Goal: Information Seeking & Learning: Learn about a topic

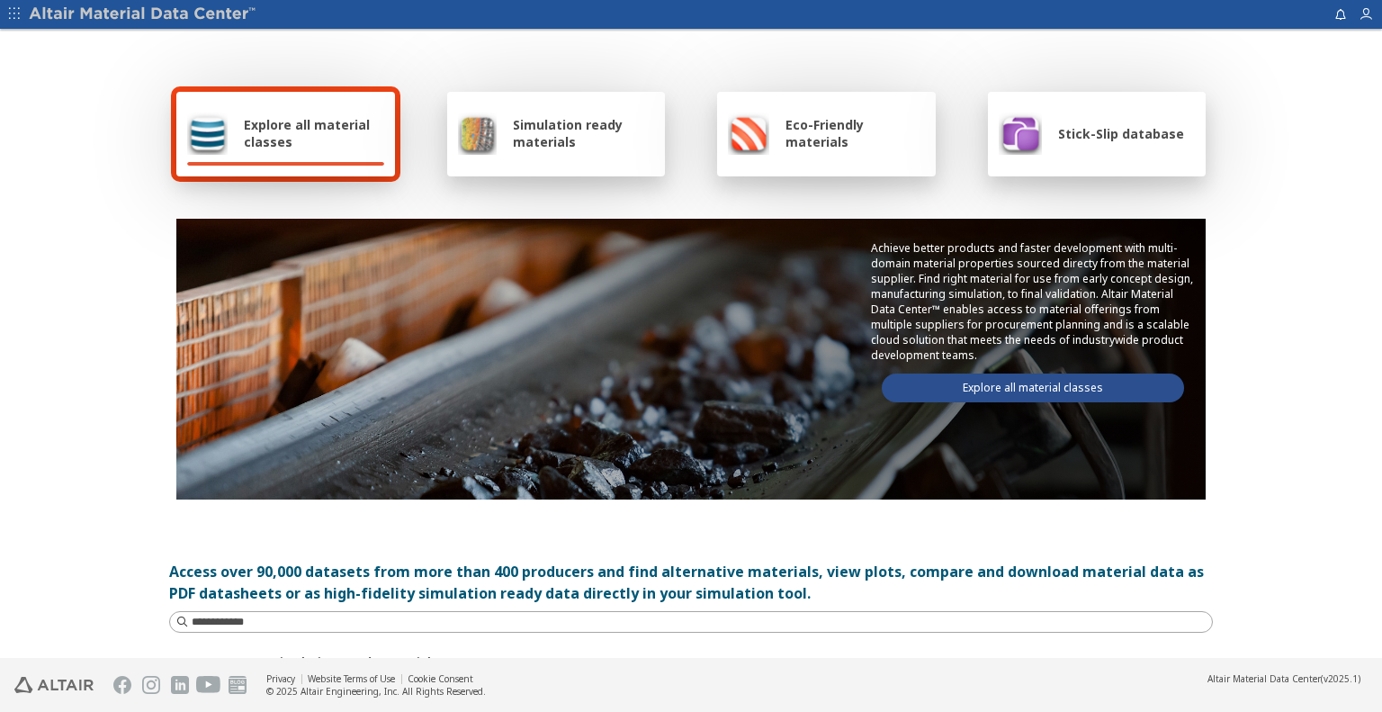
click at [27, 13] on button "button" at bounding box center [14, 14] width 29 height 29
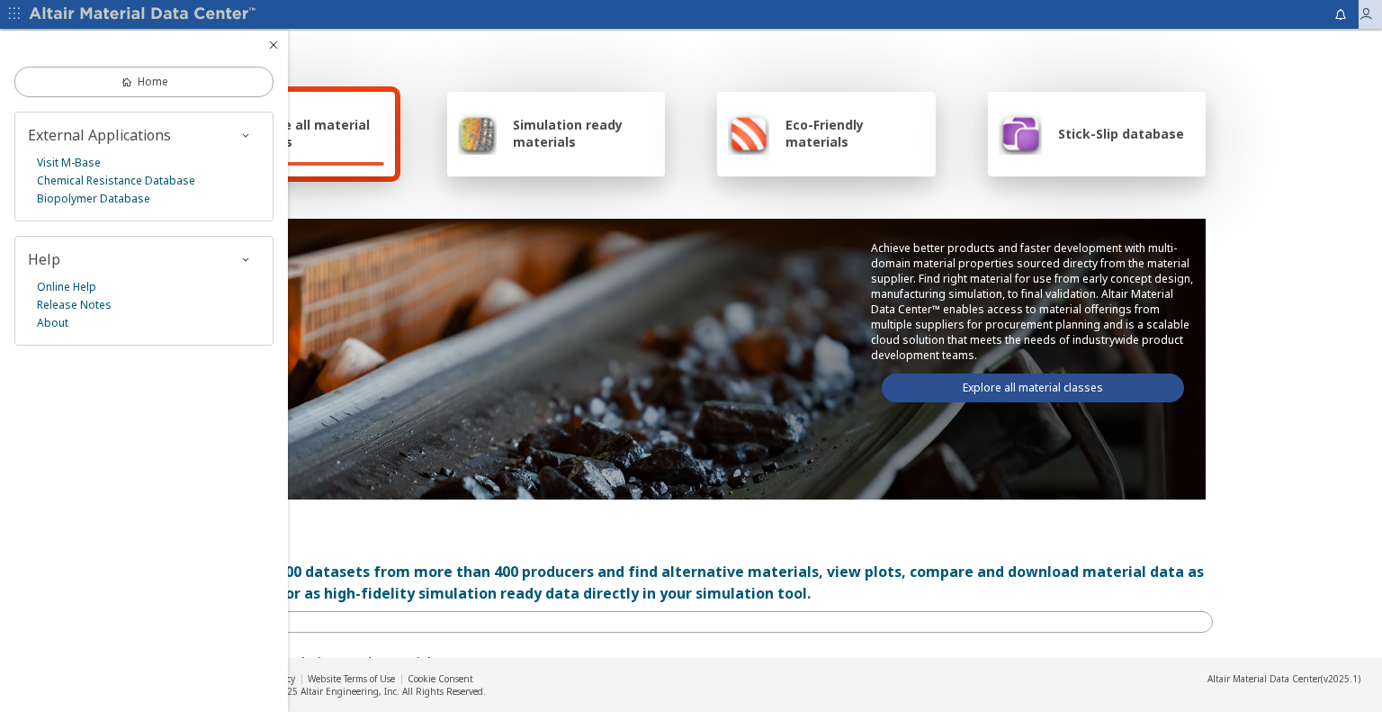
click at [1363, 13] on icon "button" at bounding box center [1366, 14] width 14 height 14
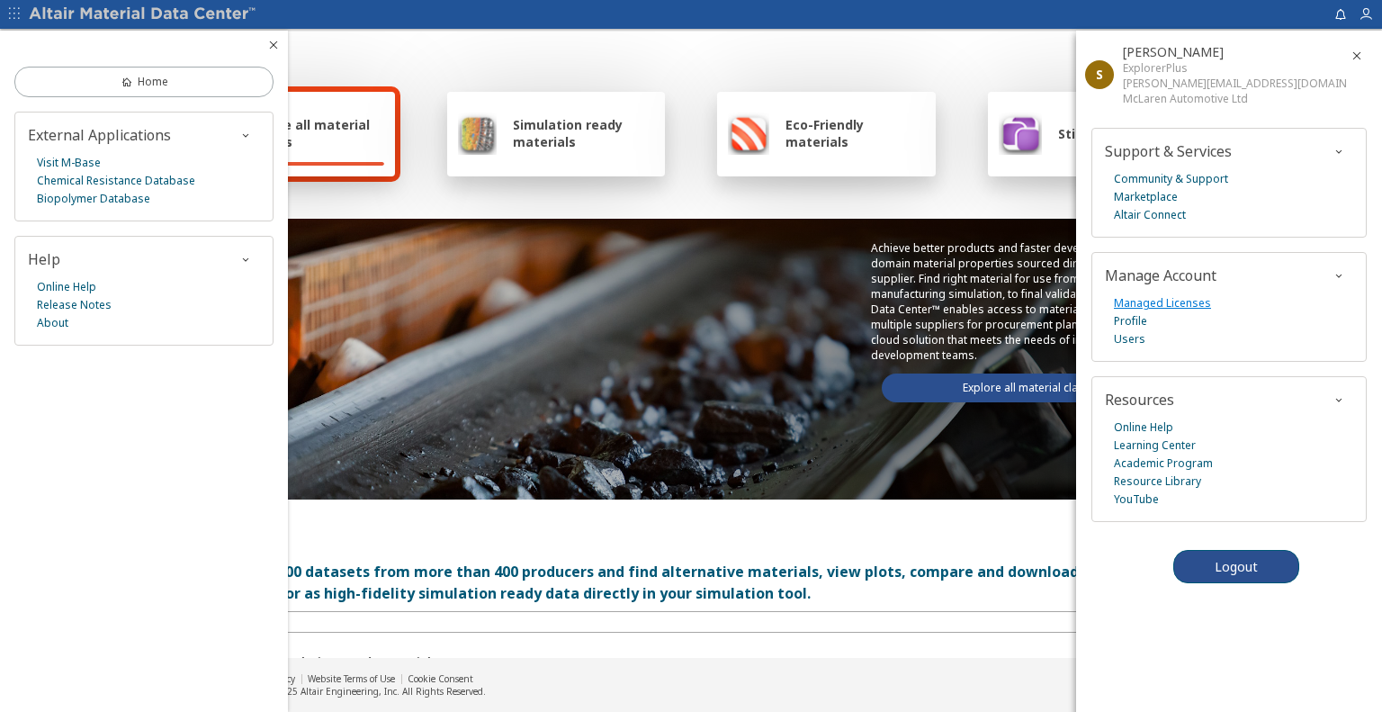
click at [1184, 302] on link "Managed Licenses" at bounding box center [1162, 303] width 97 height 18
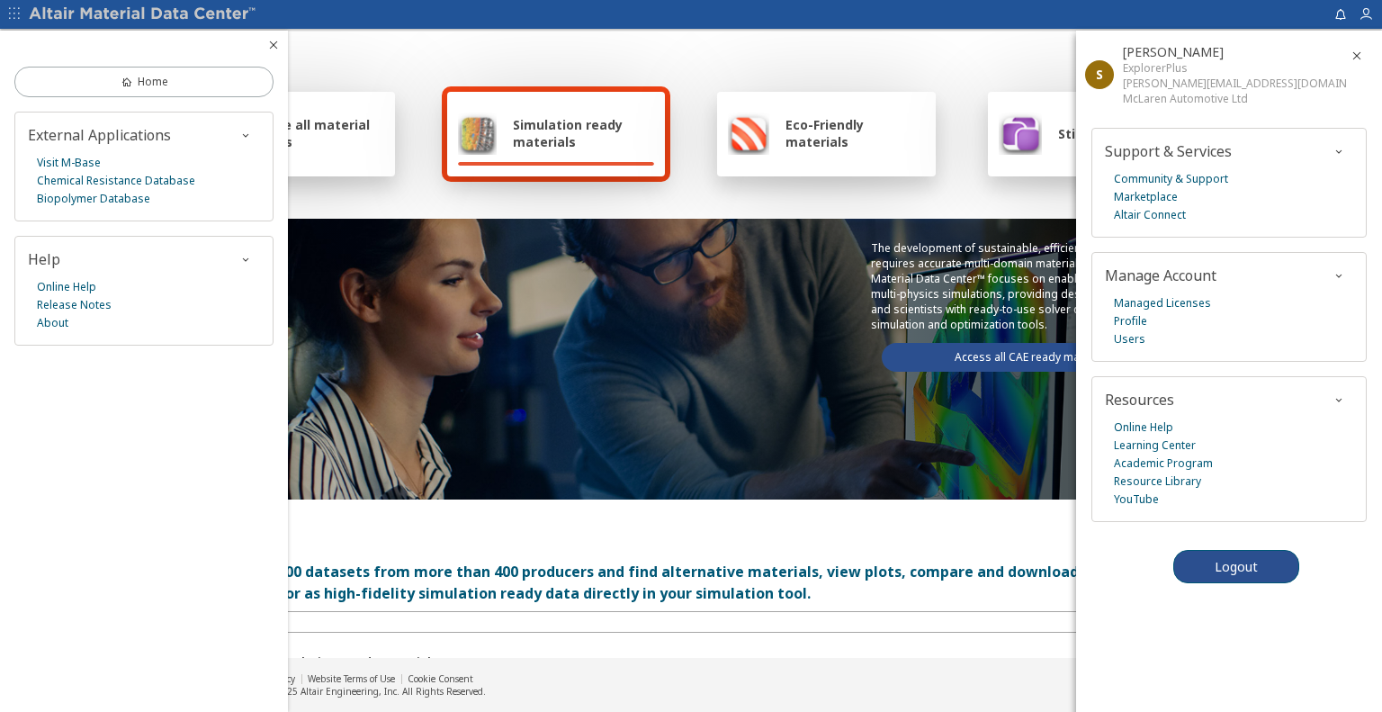
click at [1000, 355] on link "Access all CAE ready materials" at bounding box center [1033, 357] width 302 height 29
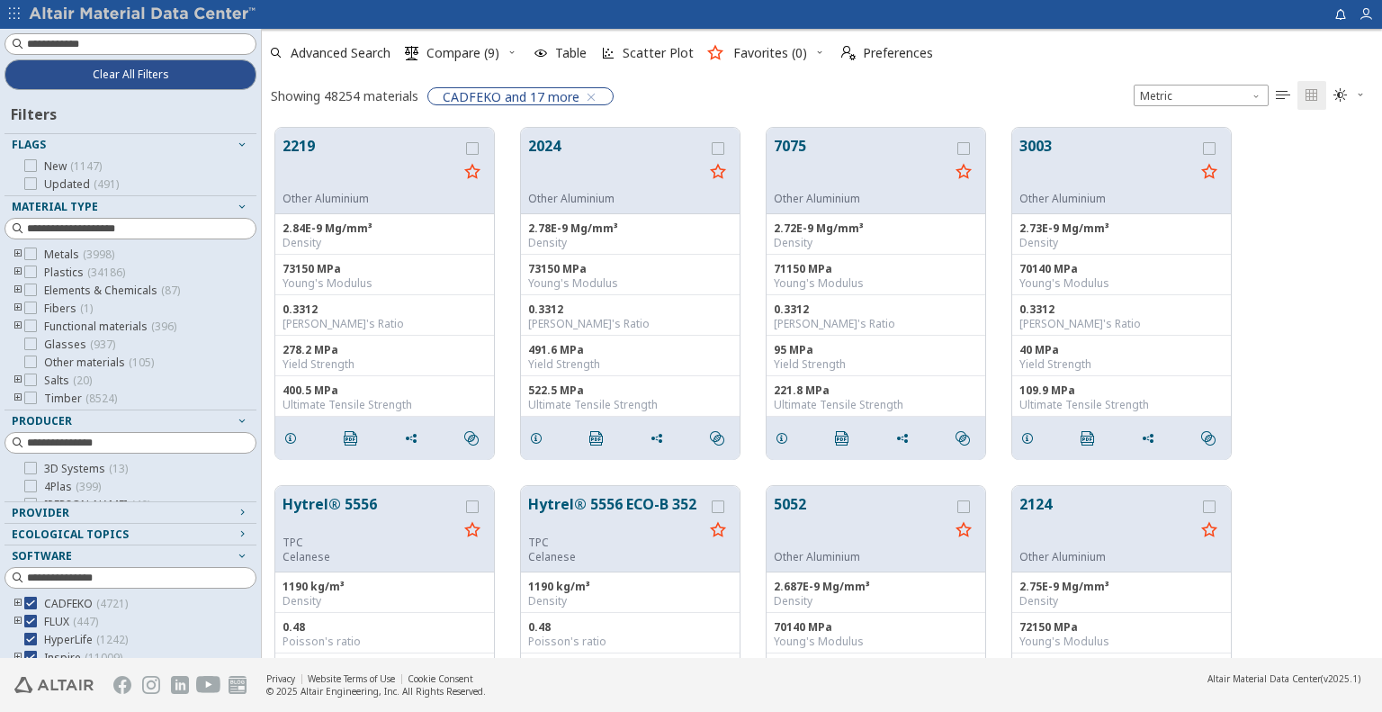
scroll to position [531, 1107]
click at [16, 273] on icon "toogle group" at bounding box center [18, 272] width 13 height 14
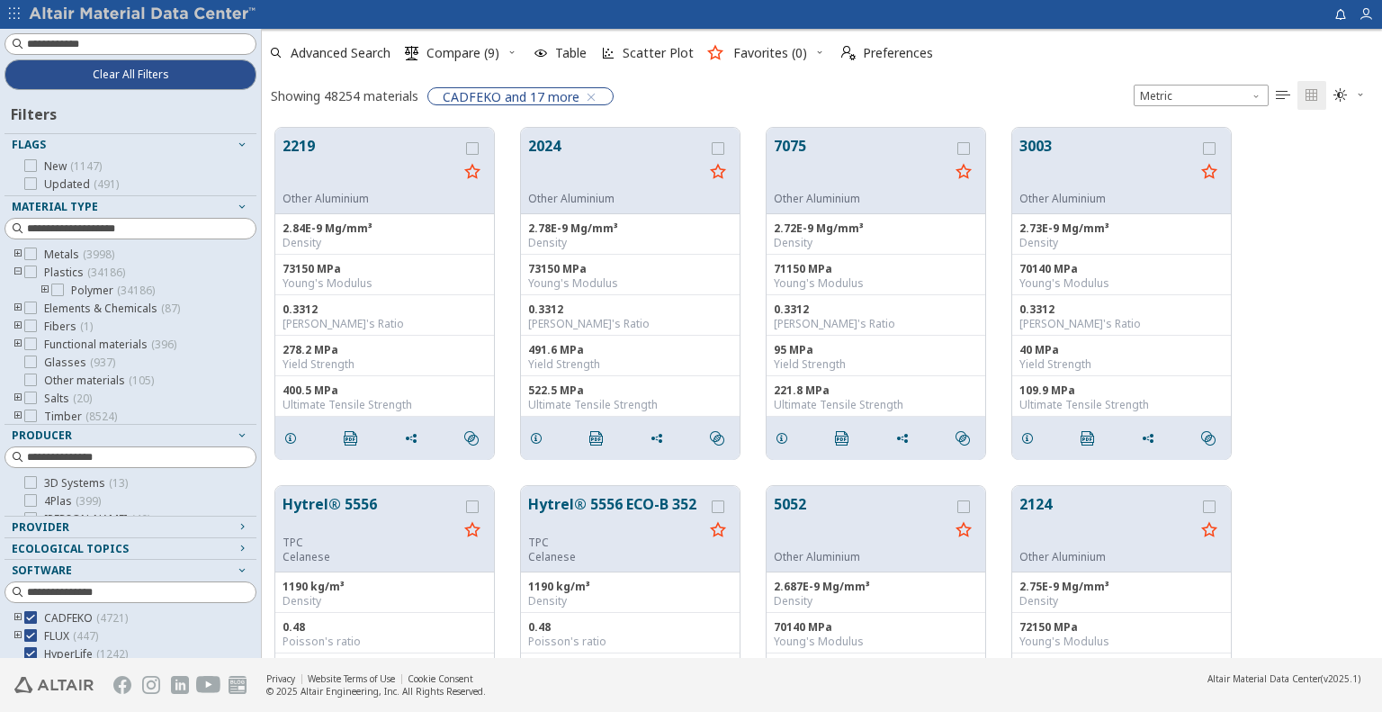
click at [45, 288] on icon "toogle group" at bounding box center [45, 290] width 13 height 14
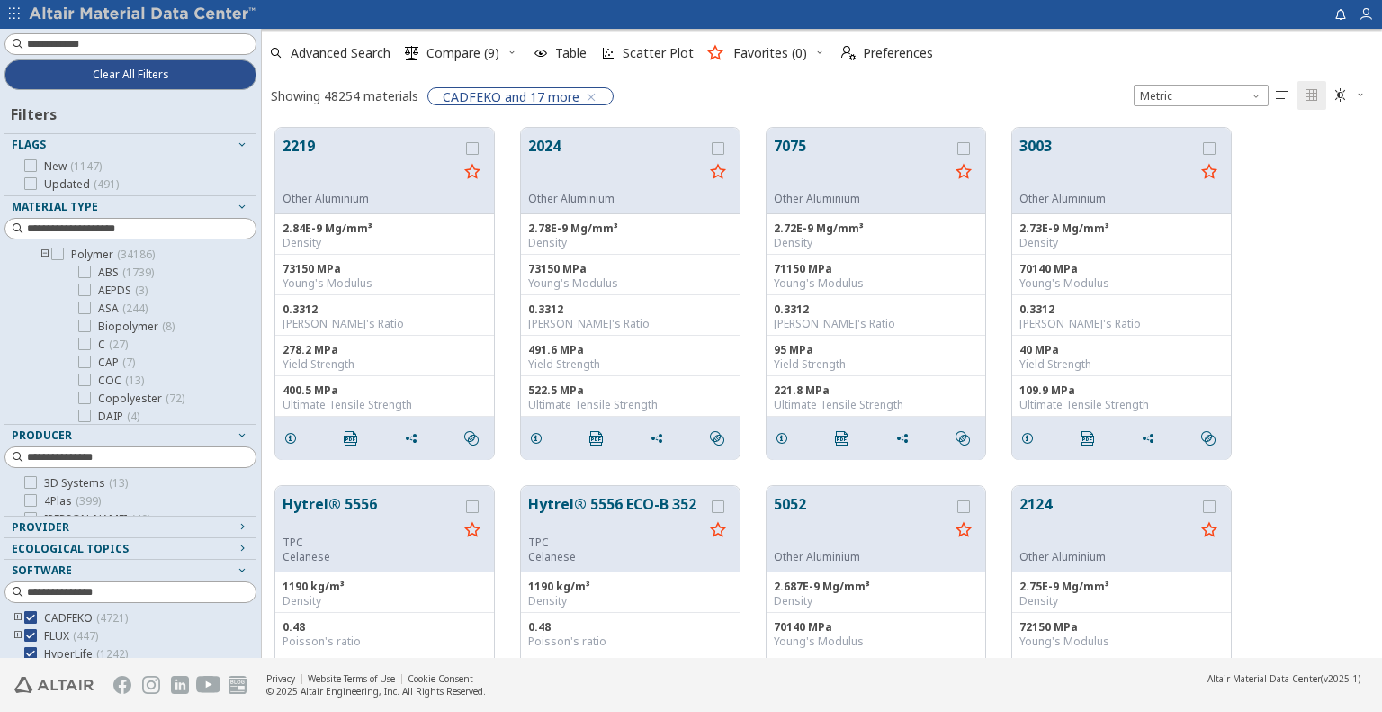
scroll to position [0, 0]
click at [1338, 180] on div "2219 Other Aluminium 2.84E-9 Mg/mm³ Density 73150 MPa Young's Modulus 0.3312 Po…" at bounding box center [822, 293] width 1120 height 358
